Goal: Information Seeking & Learning: Learn about a topic

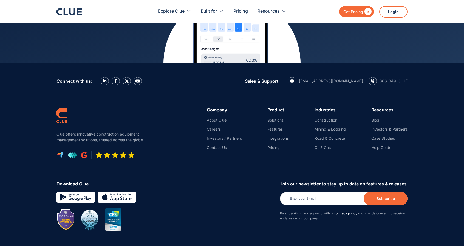
scroll to position [2486, 0]
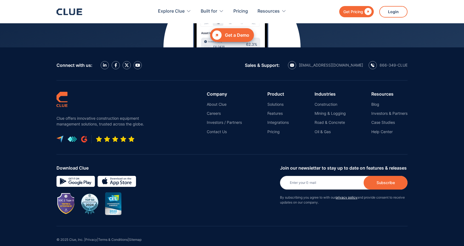
click at [216, 102] on ul "About Clue Careers Investors / Partners Contact Us" at bounding box center [224, 118] width 35 height 32
click at [215, 111] on link "Careers" at bounding box center [224, 113] width 35 height 5
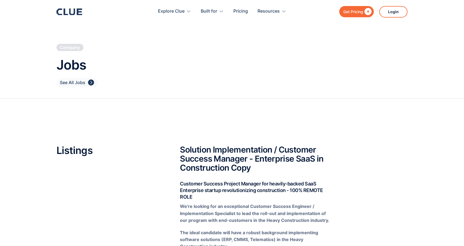
click at [86, 86] on link "See All Jobs " at bounding box center [76, 83] width 41 height 10
